Goal: Transaction & Acquisition: Purchase product/service

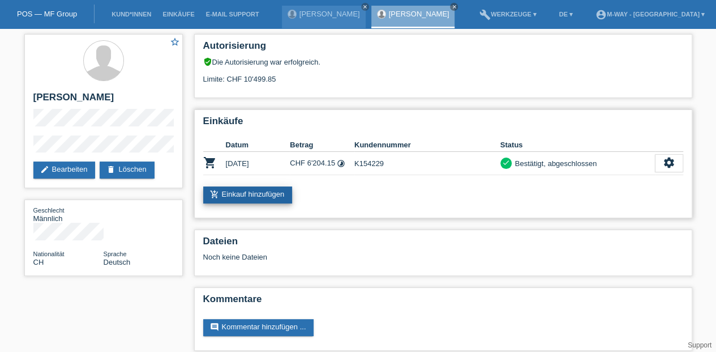
click at [278, 194] on link "add_shopping_cart Einkauf hinzufügen" at bounding box center [247, 194] width 89 height 17
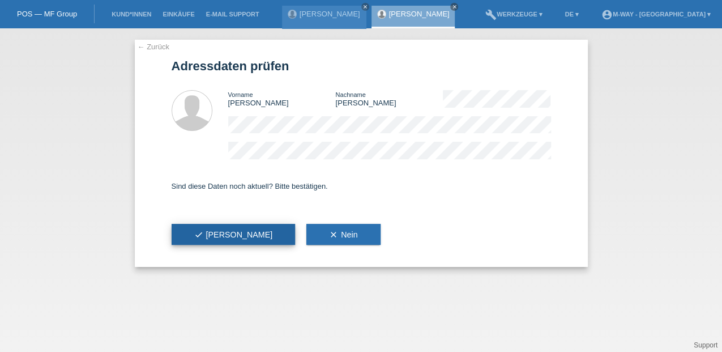
click at [207, 236] on span "check Ja" at bounding box center [233, 234] width 79 height 9
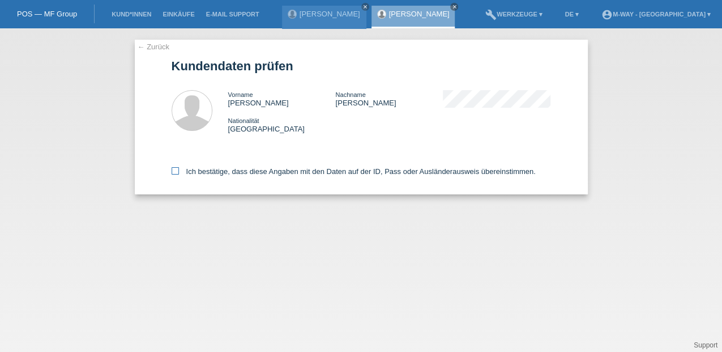
click at [174, 171] on icon at bounding box center [175, 170] width 7 height 7
click at [174, 171] on input "Ich bestätige, dass diese Angaben mit den Daten auf der ID, Pass oder Ausländer…" at bounding box center [175, 170] width 7 height 7
checkbox input "true"
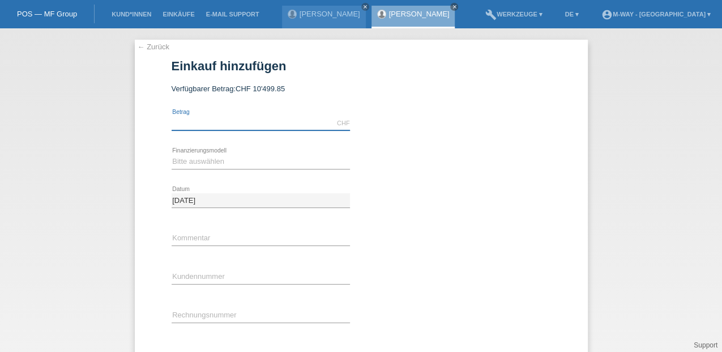
click at [223, 120] on input "text" at bounding box center [261, 123] width 178 height 14
type input "6119.15"
click at [176, 163] on select "Bitte auswählen Fixe Raten Kauf auf Rechnung mit Teilzahlungsoption" at bounding box center [261, 162] width 178 height 14
select select "77"
click at [172, 155] on select "Bitte auswählen Fixe Raten Kauf auf Rechnung mit Teilzahlungsoption" at bounding box center [261, 162] width 178 height 14
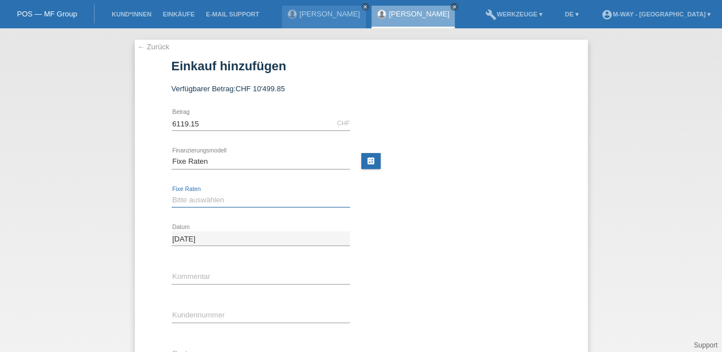
click at [187, 203] on select "Bitte auswählen 4 Raten 5 Raten 6 Raten 7 Raten 8 Raten 9 Raten 10 Raten 11 Rat…" at bounding box center [261, 200] width 178 height 14
select select "202"
click at [172, 193] on select "Bitte auswählen 4 Raten 5 Raten 6 Raten 7 Raten 8 Raten 9 Raten 10 Raten 11 Rat…" at bounding box center [261, 200] width 178 height 14
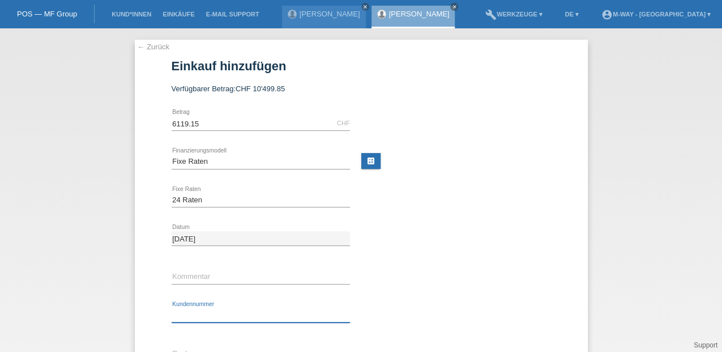
click at [186, 313] on input "text" at bounding box center [261, 315] width 178 height 14
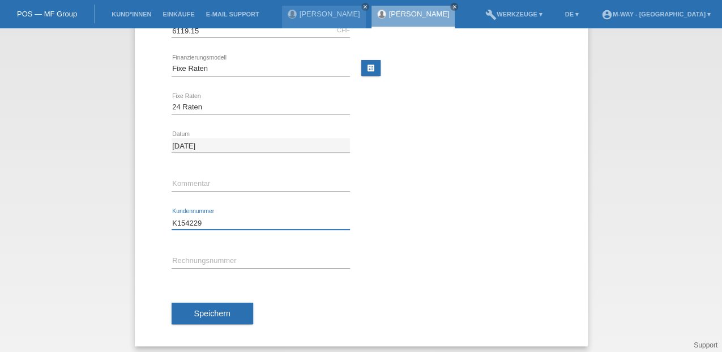
scroll to position [97, 0]
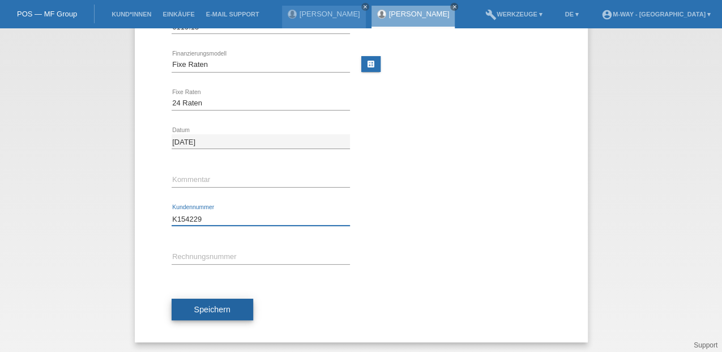
type input "K154229"
click at [216, 309] on span "Speichern" at bounding box center [212, 309] width 36 height 9
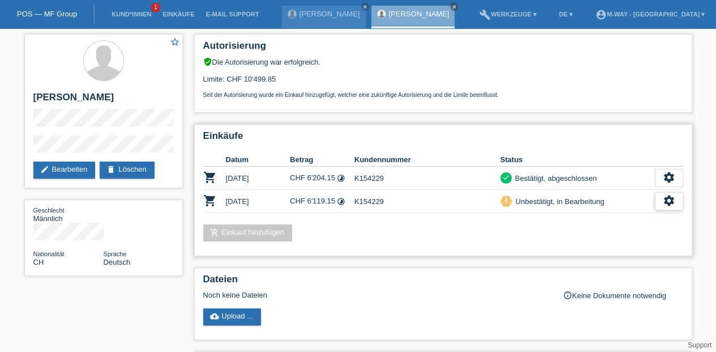
click at [671, 200] on icon "settings" at bounding box center [669, 200] width 12 height 12
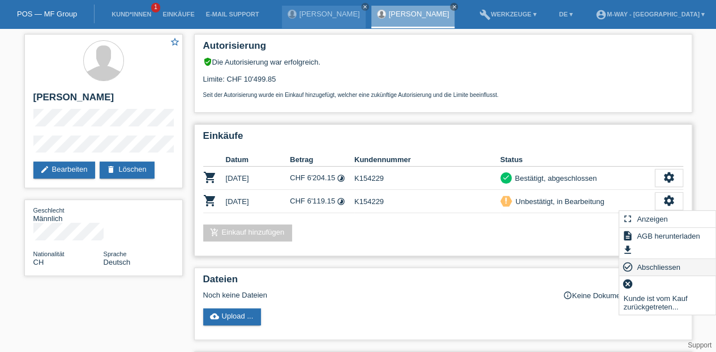
click at [644, 266] on span "Abschliessen" at bounding box center [658, 267] width 47 height 14
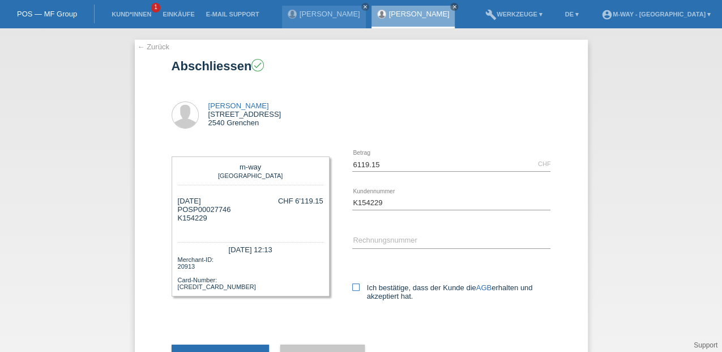
click at [352, 288] on icon at bounding box center [355, 286] width 7 height 7
click at [352, 288] on input "Ich bestätige, dass der Kunde die AGB erhalten und akzeptiert hat." at bounding box center [355, 286] width 7 height 7
checkbox input "true"
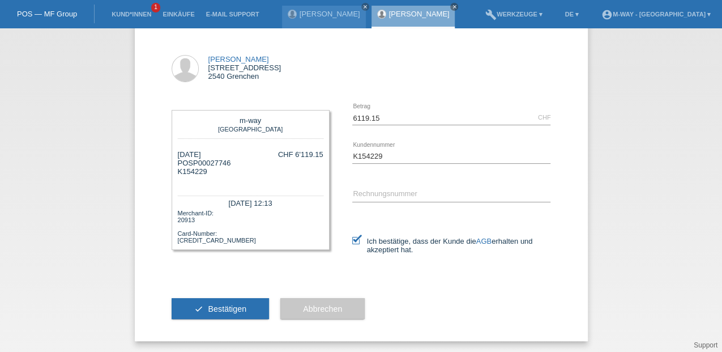
scroll to position [47, 0]
click at [234, 307] on span "Bestätigen" at bounding box center [227, 307] width 38 height 9
